Goal: Task Accomplishment & Management: Manage account settings

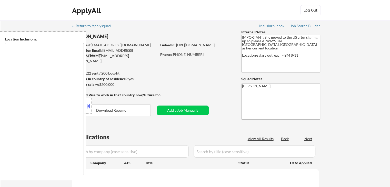
select select ""pending""
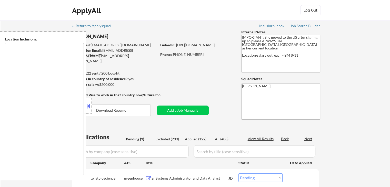
type textarea "[GEOGRAPHIC_DATA], [GEOGRAPHIC_DATA] [GEOGRAPHIC_DATA], [GEOGRAPHIC_DATA] [GEOG…"
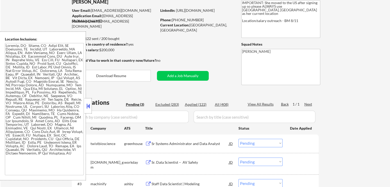
scroll to position [103, 0]
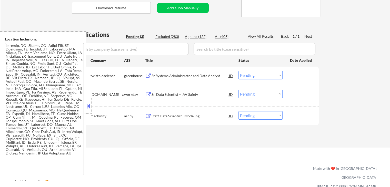
click at [159, 75] on div "Sr Systems Administrator and Data Analyst" at bounding box center [190, 75] width 77 height 5
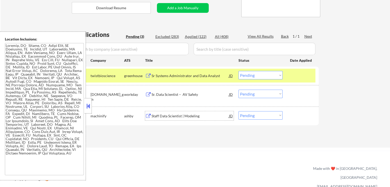
click at [155, 115] on div "Staff Data Scientist | Modeling" at bounding box center [190, 116] width 77 height 5
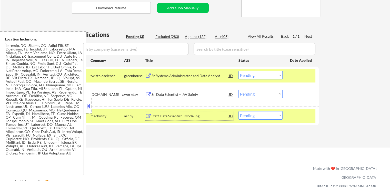
click at [163, 115] on div "Staff Data Scientist | Modeling" at bounding box center [190, 116] width 77 height 5
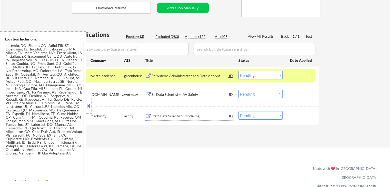
scroll to position [128, 0]
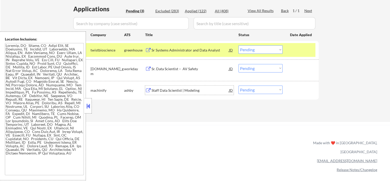
click at [257, 48] on select "Choose an option... Pending Applied Excluded (Questions) Excluded (Expired) Exc…" at bounding box center [261, 49] width 44 height 8
click at [239, 45] on select "Choose an option... Pending Applied Excluded (Questions) Excluded (Expired) Exc…" at bounding box center [261, 49] width 44 height 8
select select ""pending""
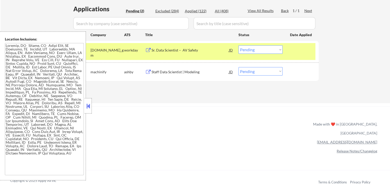
click at [258, 73] on select "Choose an option... Pending Applied Excluded (Questions) Excluded (Expired) Exc…" at bounding box center [261, 71] width 44 height 8
select select ""applied""
click at [239, 67] on select "Choose an option... Pending Applied Excluded (Questions) Excluded (Expired) Exc…" at bounding box center [261, 71] width 44 height 8
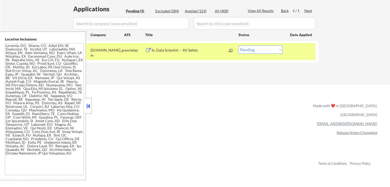
click at [178, 50] on div "Sr. Data Scientist – AV Safety" at bounding box center [190, 50] width 77 height 5
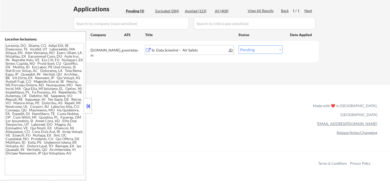
click at [194, 48] on div "Sr. Data Scientist – AV Safety" at bounding box center [190, 50] width 77 height 5
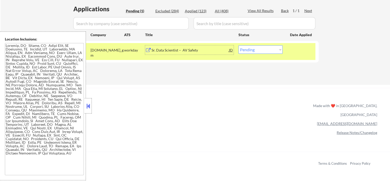
drag, startPoint x: 256, startPoint y: 50, endPoint x: 256, endPoint y: 53, distance: 3.8
click at [256, 50] on select "Choose an option... Pending Applied Excluded (Questions) Excluded (Expired) Exc…" at bounding box center [261, 49] width 44 height 8
select select ""applied""
click at [239, 45] on select "Choose an option... Pending Applied Excluded (Questions) Excluded (Expired) Exc…" at bounding box center [261, 49] width 44 height 8
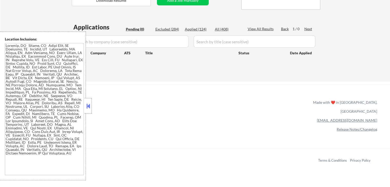
scroll to position [103, 0]
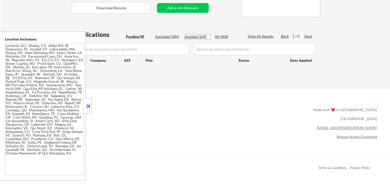
click at [198, 37] on div "Applied (124)" at bounding box center [198, 36] width 26 height 5
select select ""applied""
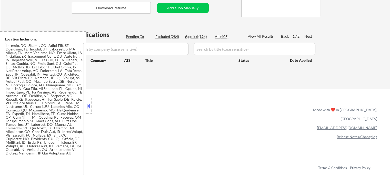
select select ""applied""
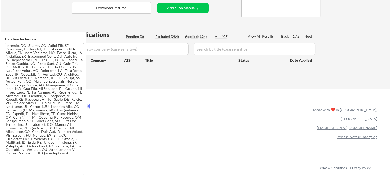
select select ""applied""
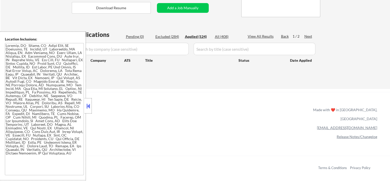
select select ""applied""
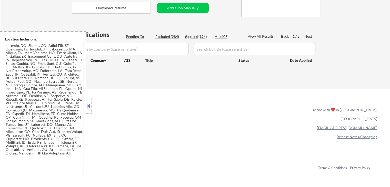
select select ""applied""
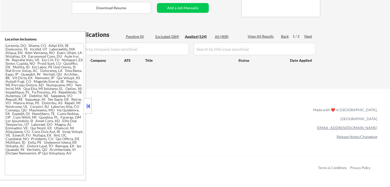
select select ""applied""
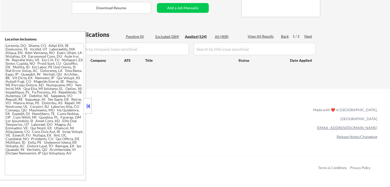
select select ""applied""
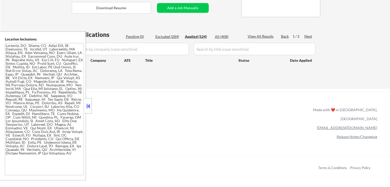
select select ""applied""
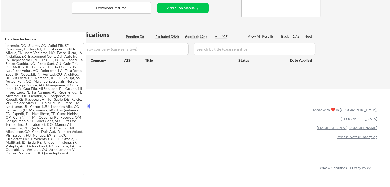
select select ""applied""
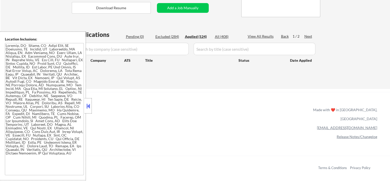
select select ""applied""
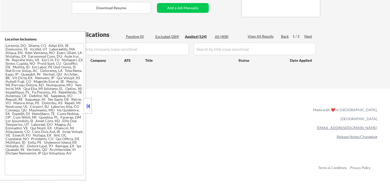
select select ""applied""
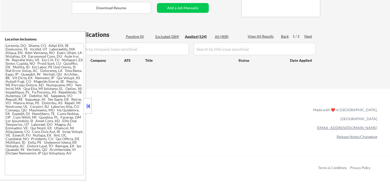
select select ""applied""
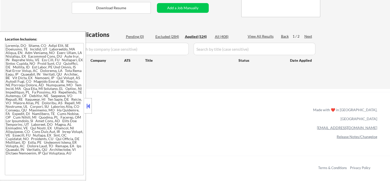
select select ""applied""
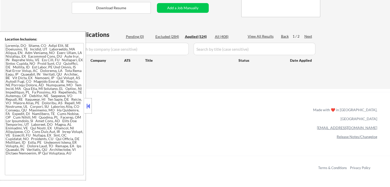
select select ""applied""
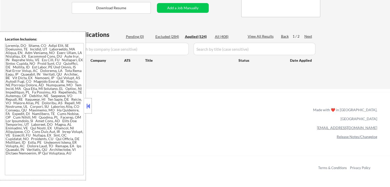
select select ""applied""
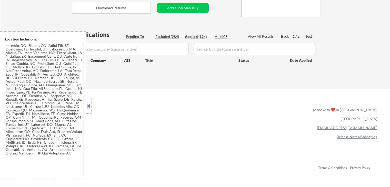
select select ""applied""
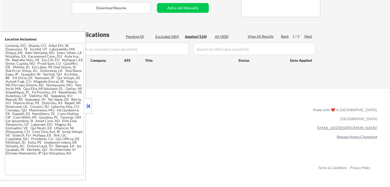
select select ""applied""
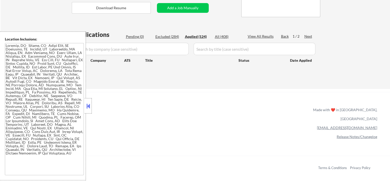
select select ""applied""
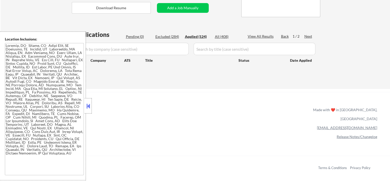
select select ""applied""
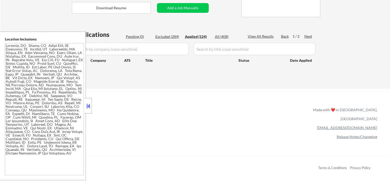
select select ""applied""
